Goal: Find specific page/section: Find specific page/section

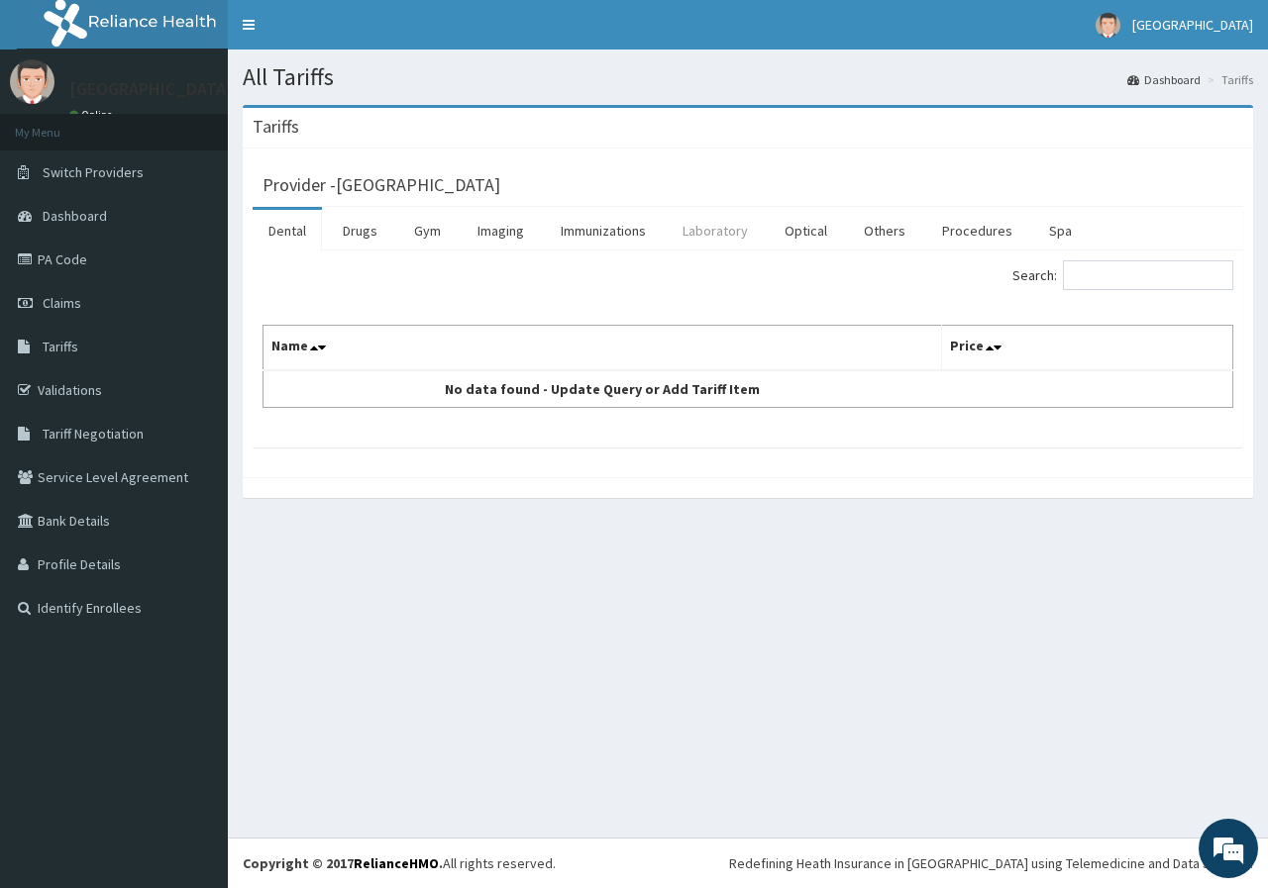
click at [708, 241] on link "Laboratory" at bounding box center [714, 231] width 97 height 42
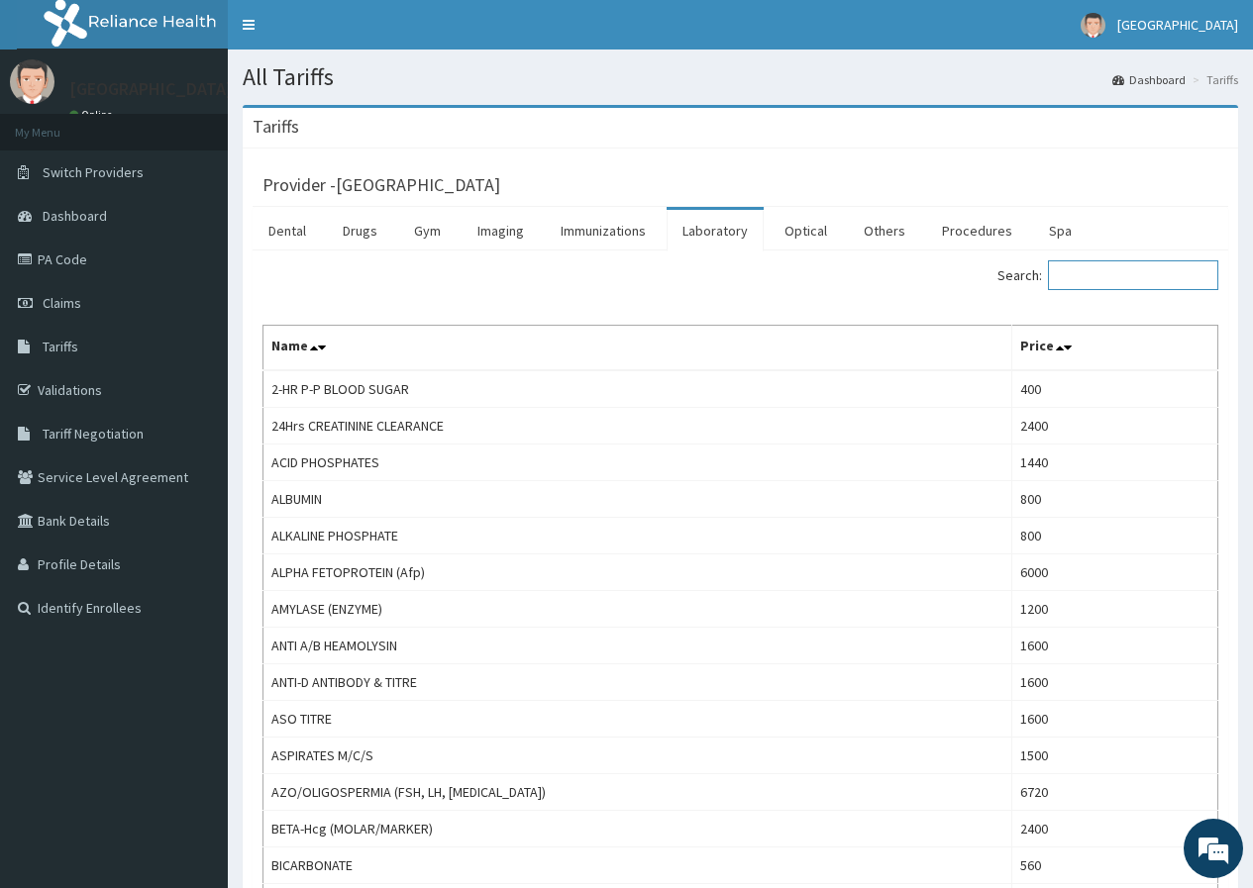
click at [1119, 281] on input "Search:" at bounding box center [1133, 275] width 170 height 30
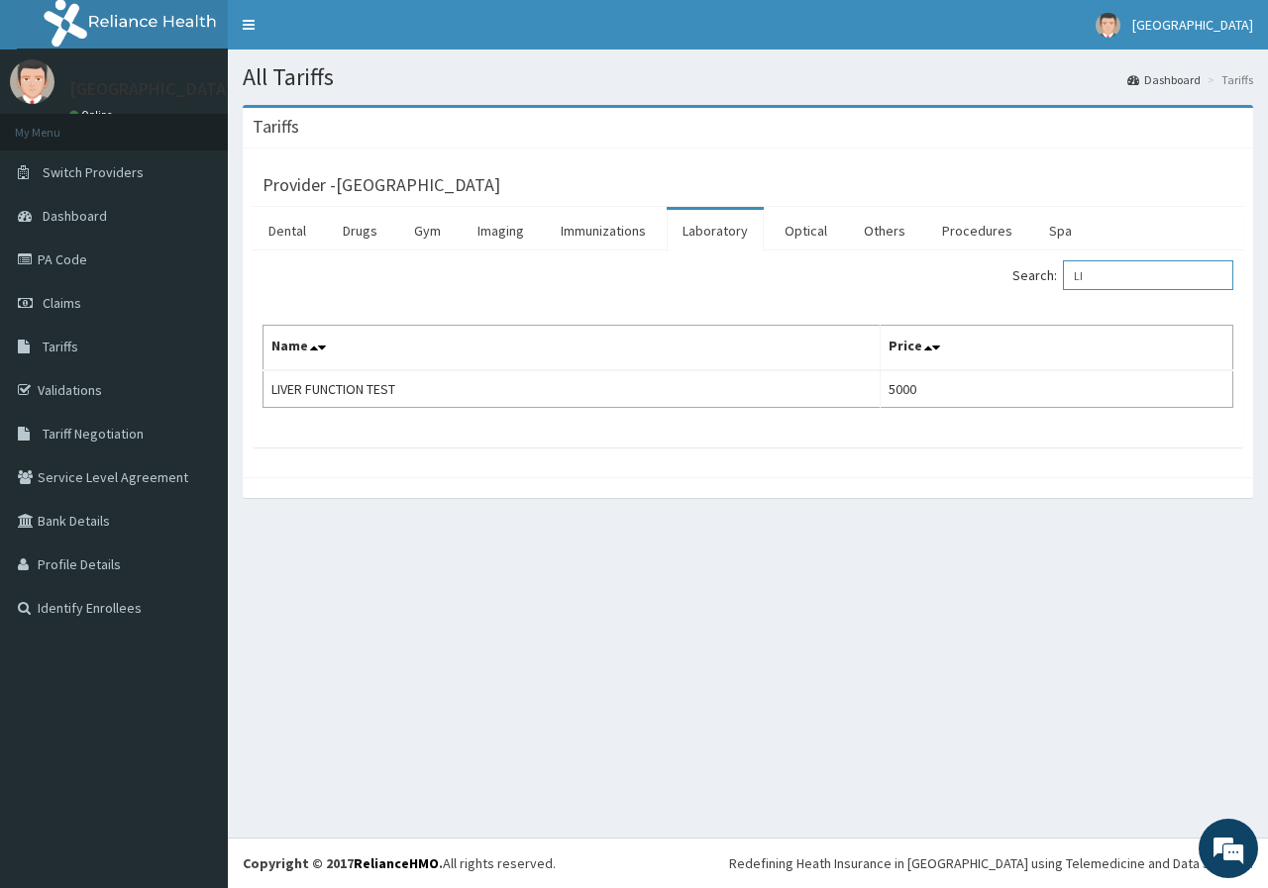
type input "L"
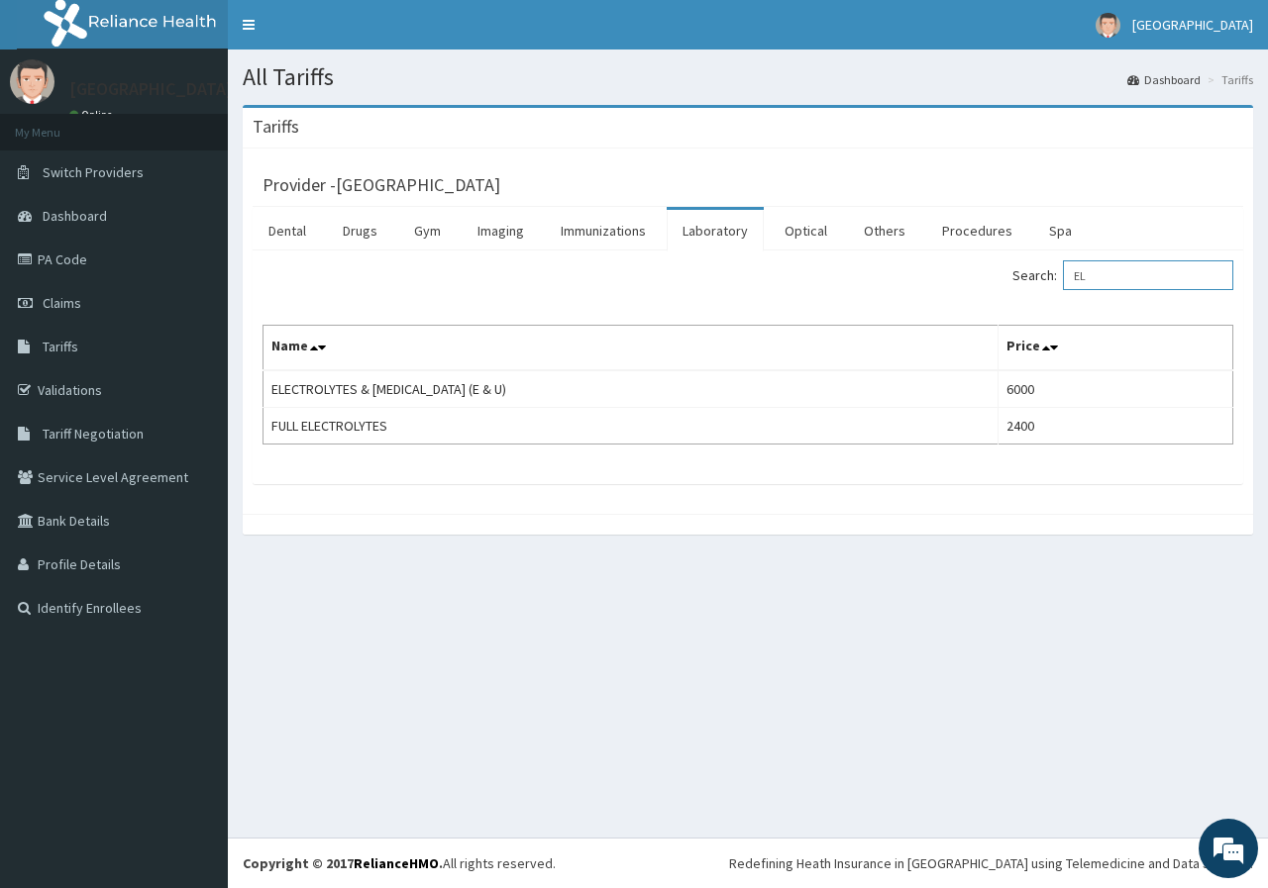
type input "E"
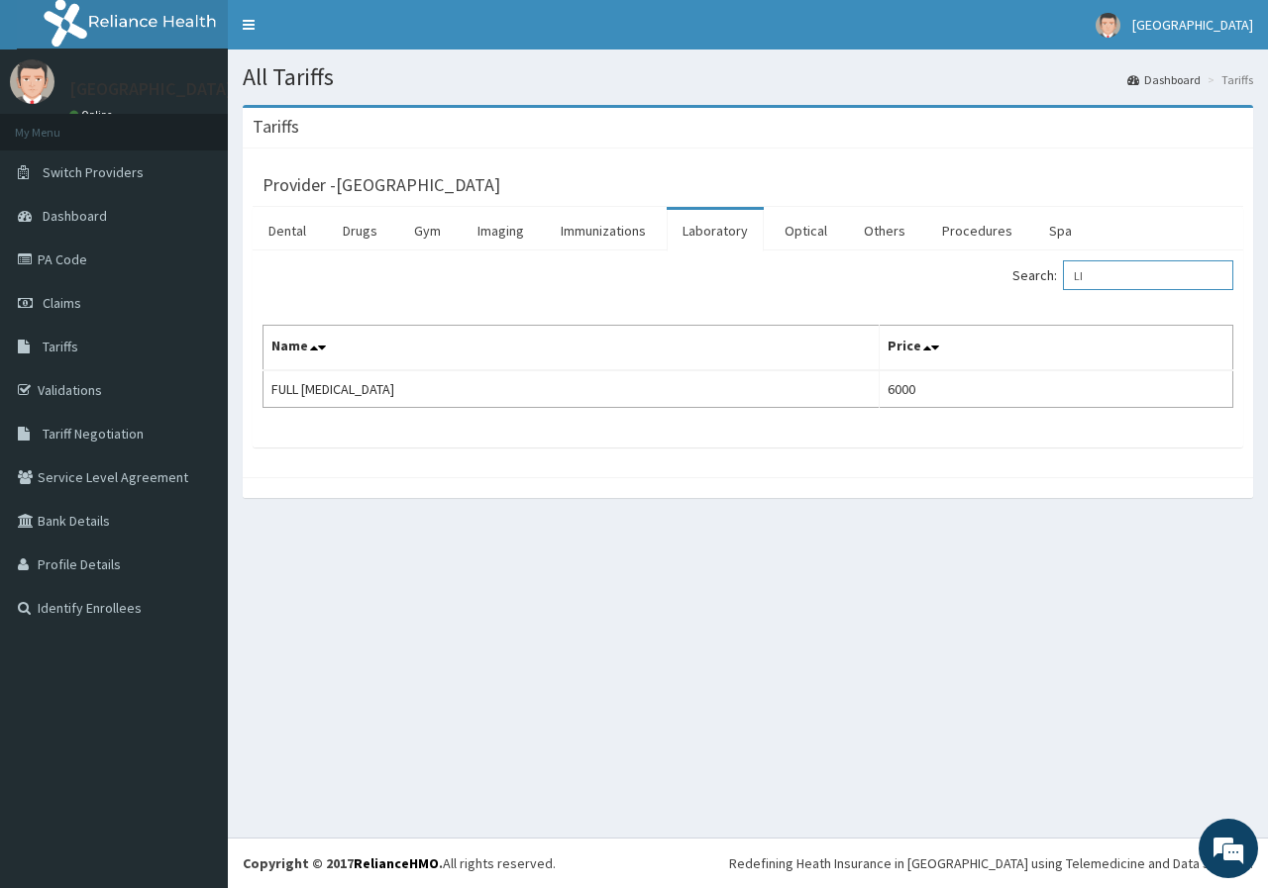
type input "L"
type input "CHEST"
click at [499, 242] on link "Imaging" at bounding box center [500, 231] width 78 height 42
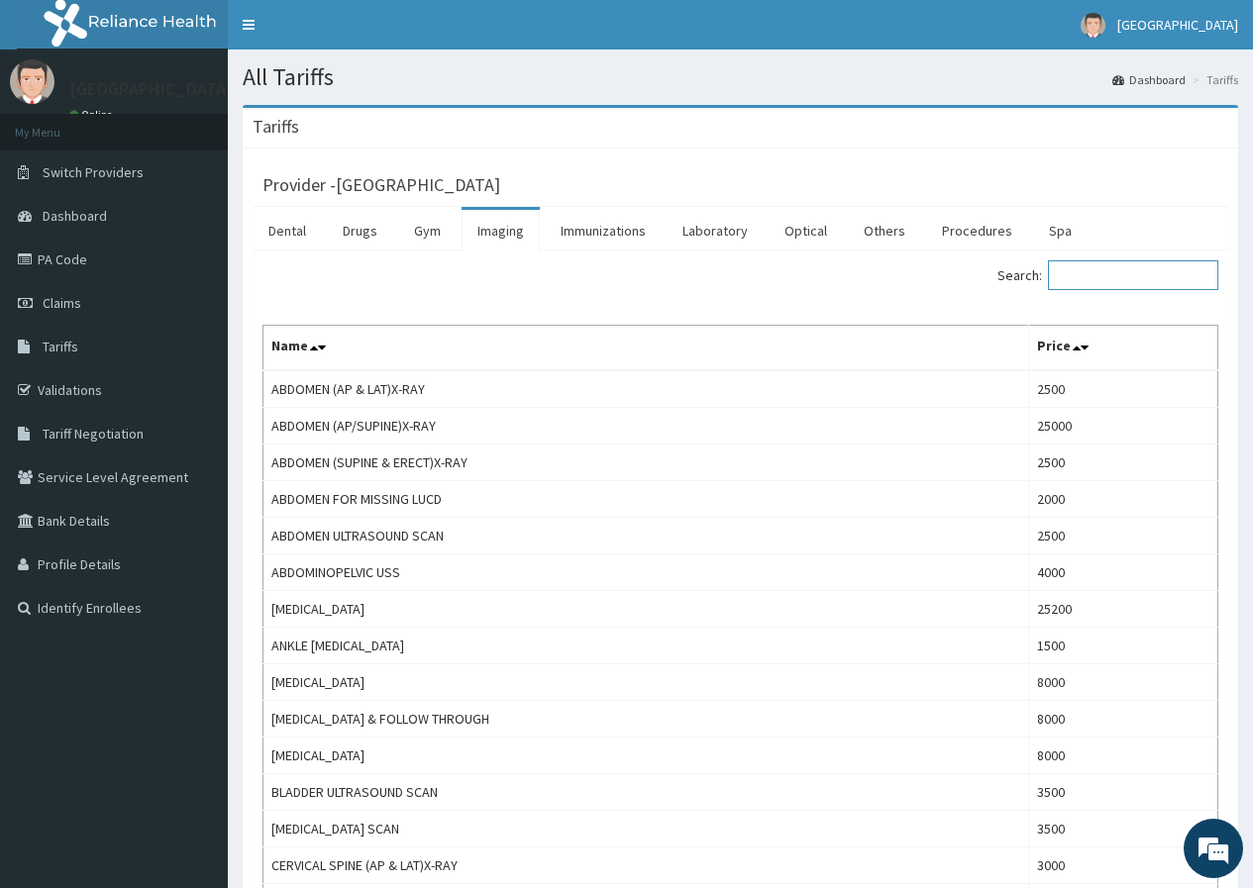
click at [1136, 276] on input "Search:" at bounding box center [1133, 275] width 170 height 30
click at [124, 437] on span "Tariff Negotiation" at bounding box center [93, 434] width 101 height 18
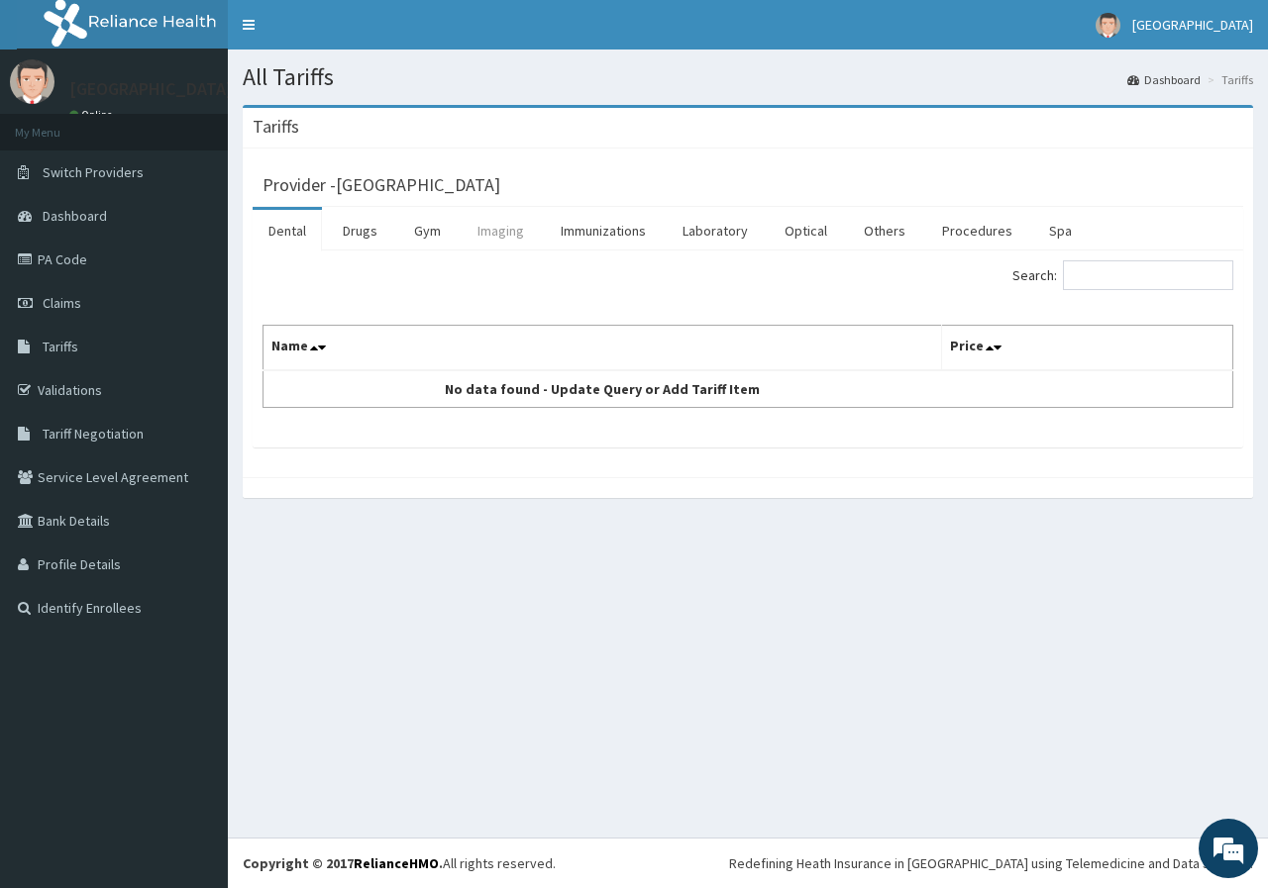
click at [504, 242] on link "Imaging" at bounding box center [500, 231] width 78 height 42
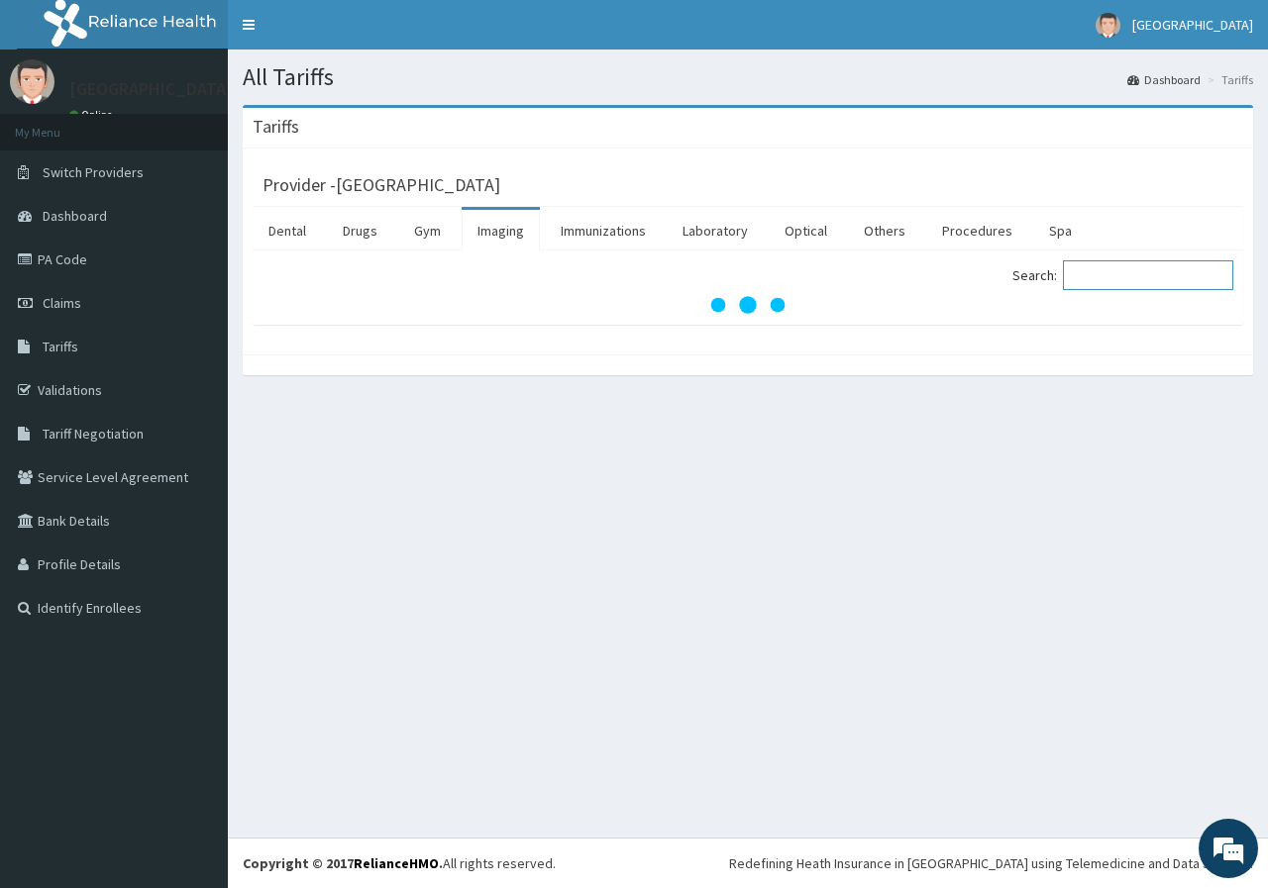
click at [1157, 281] on input "Search:" at bounding box center [1148, 275] width 170 height 30
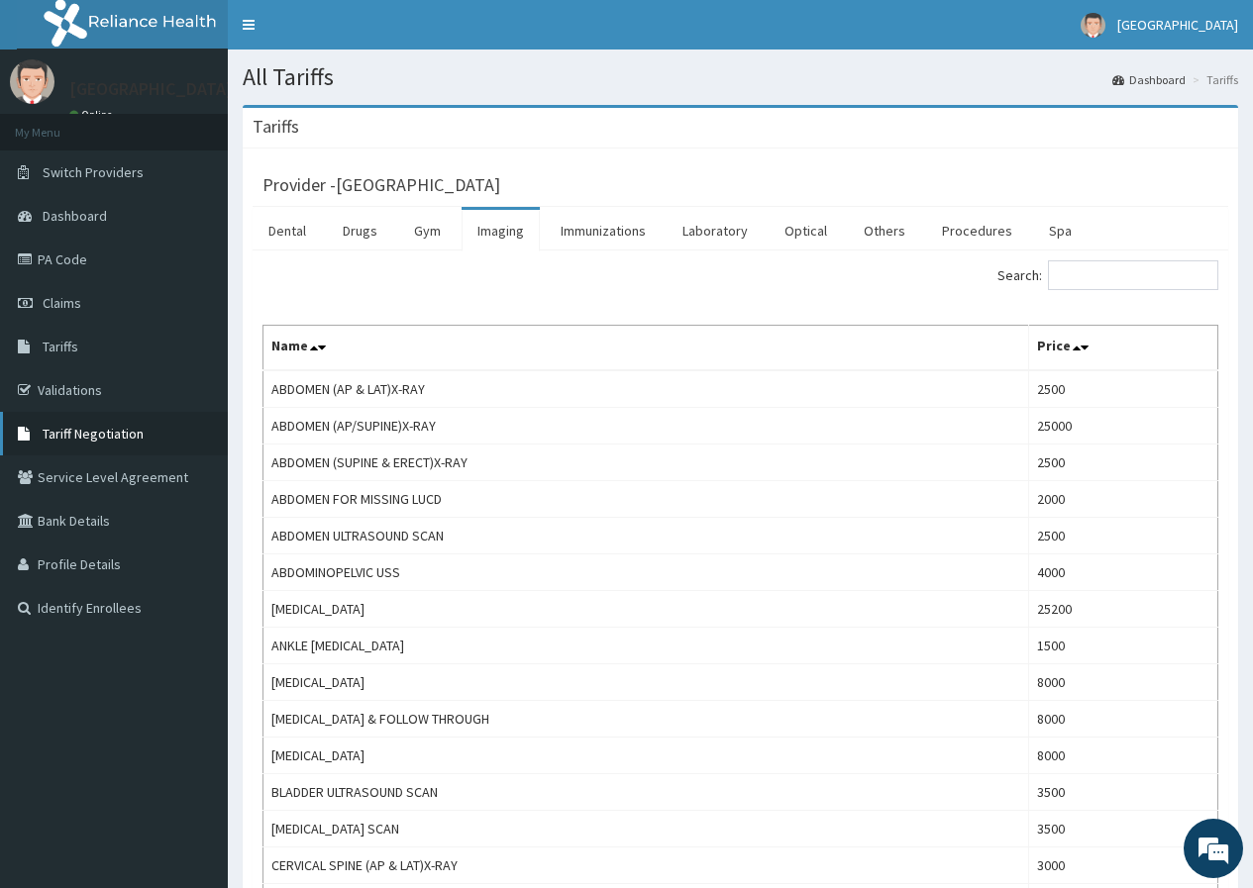
click at [108, 441] on span "Tariff Negotiation" at bounding box center [93, 434] width 101 height 18
